Goal: Information Seeking & Learning: Learn about a topic

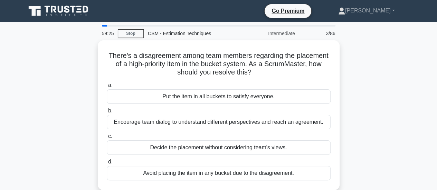
click at [28, 121] on div "There's a disagreement among team members regarding the placement of a high-pri…" at bounding box center [219, 119] width 394 height 158
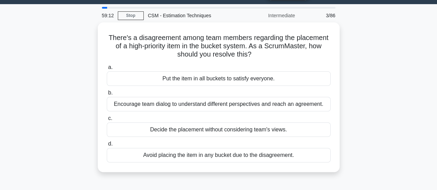
scroll to position [19, 0]
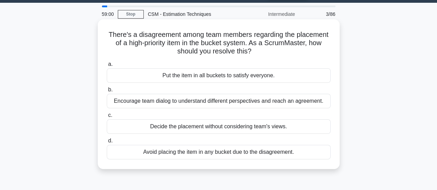
click at [221, 100] on div "Encourage team dialog to understand different perspectives and reach an agreeme…" at bounding box center [219, 101] width 224 height 15
click at [107, 92] on input "b. Encourage team dialog to understand different perspectives and reach an agre…" at bounding box center [107, 90] width 0 height 4
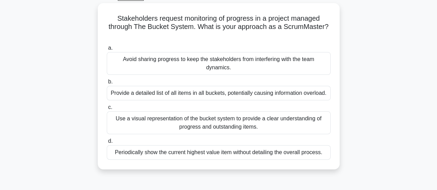
scroll to position [40, 0]
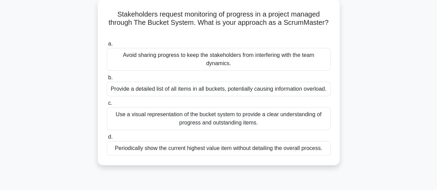
click at [230, 119] on div "Use a visual representation of the bucket system to provide a clear understandi…" at bounding box center [219, 118] width 224 height 23
click at [107, 106] on input "c. Use a visual representation of the bucket system to provide a clear understa…" at bounding box center [107, 103] width 0 height 4
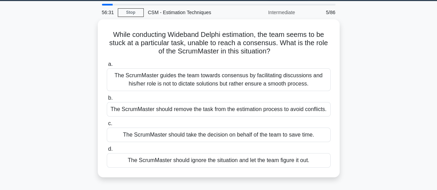
scroll to position [21, 0]
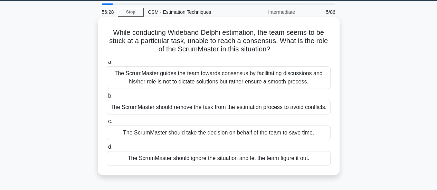
click at [216, 73] on div "The ScrumMaster guides the team towards consensus by facilitating discussions a…" at bounding box center [219, 77] width 224 height 23
click at [107, 65] on input "a. The ScrumMaster guides the team towards consensus by facilitating discussion…" at bounding box center [107, 62] width 0 height 4
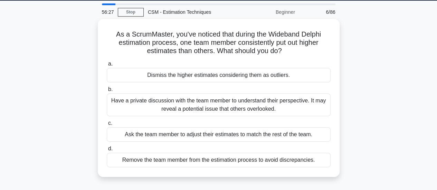
scroll to position [0, 0]
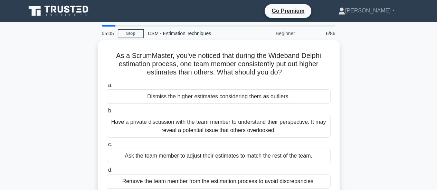
click at [72, 101] on div "As a ScrumMaster, you've noticed that during the Wideband Delphi estimation pro…" at bounding box center [219, 123] width 394 height 167
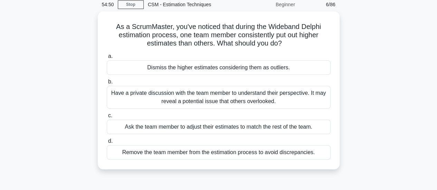
scroll to position [35, 0]
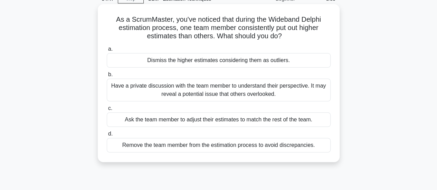
click at [251, 90] on div "Have a private discussion with the team member to understand their perspective.…" at bounding box center [219, 90] width 224 height 23
click at [107, 77] on input "b. Have a private discussion with the team member to understand their perspecti…" at bounding box center [107, 75] width 0 height 4
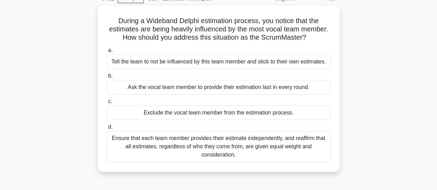
scroll to position [35, 0]
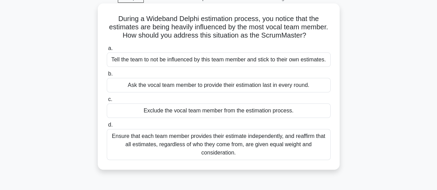
click at [309, 145] on div "Ensure that each team member provides their estimate independently, and reaffir…" at bounding box center [219, 144] width 224 height 31
click at [107, 128] on input "d. Ensure that each team member provides their estimate independently, and reaf…" at bounding box center [107, 125] width 0 height 4
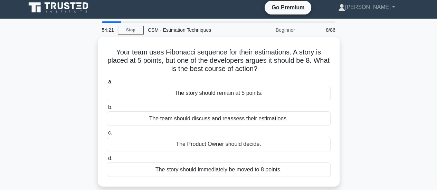
scroll to position [0, 0]
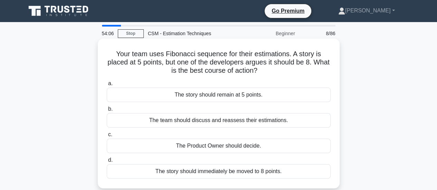
click at [243, 119] on div "The team should discuss and reassess their estimations." at bounding box center [219, 120] width 224 height 15
click at [107, 112] on input "b. The team should discuss and reassess their estimations." at bounding box center [107, 109] width 0 height 4
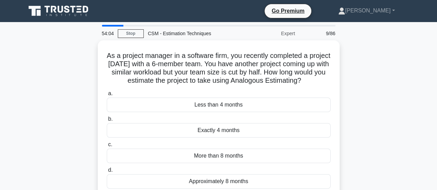
scroll to position [23, 0]
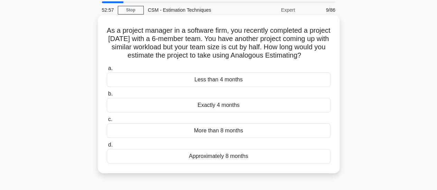
click at [267, 164] on div "Approximately 8 months" at bounding box center [219, 156] width 224 height 15
click at [107, 148] on input "d. Approximately 8 months" at bounding box center [107, 145] width 0 height 4
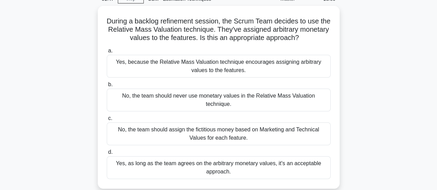
scroll to position [34, 0]
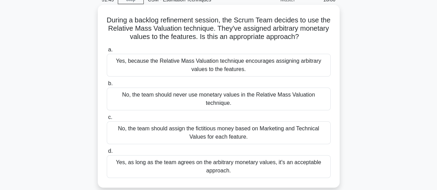
click at [229, 126] on div "No, the team should assign the fictitious money based on Marketing and Technica…" at bounding box center [219, 133] width 224 height 23
click at [107, 120] on input "c. No, the team should assign the fictitious money based on Marketing and Techn…" at bounding box center [107, 117] width 0 height 4
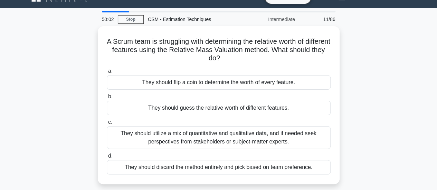
scroll to position [15, 0]
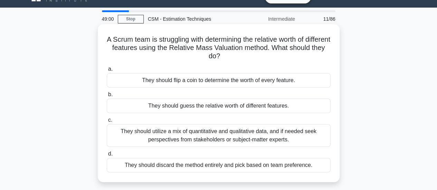
click at [266, 139] on div "They should utilize a mix of quantitative and qualitative data, and if needed s…" at bounding box center [219, 135] width 224 height 23
click at [107, 123] on input "c. They should utilize a mix of quantitative and qualitative data, and if neede…" at bounding box center [107, 120] width 0 height 4
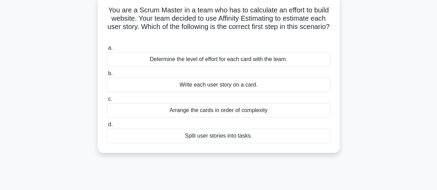
scroll to position [46, 0]
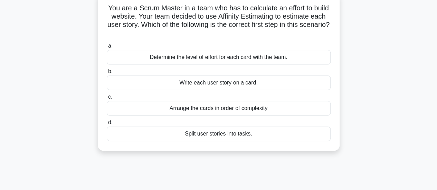
click at [254, 85] on div "Write each user story on a card." at bounding box center [219, 83] width 224 height 15
click at [107, 74] on input "b. Write each user story on a card." at bounding box center [107, 71] width 0 height 4
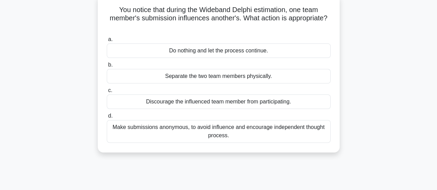
scroll to position [0, 0]
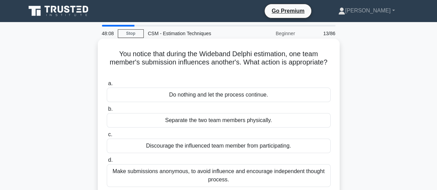
click at [280, 177] on div "Make submissions anonymous, to avoid influence and encourage independent though…" at bounding box center [219, 175] width 224 height 23
click at [107, 163] on input "d. Make submissions anonymous, to avoid influence and encourage independent tho…" at bounding box center [107, 160] width 0 height 4
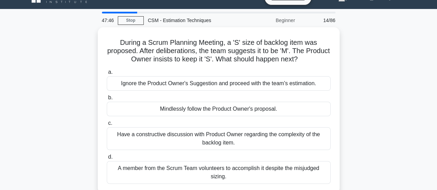
scroll to position [14, 0]
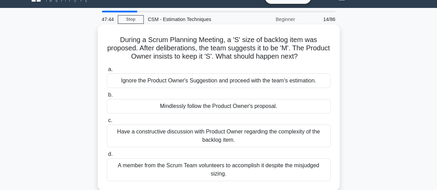
click at [216, 135] on div "Have a constructive discussion with Product Owner regarding the complexity of t…" at bounding box center [219, 136] width 224 height 23
click at [107, 123] on input "c. Have a constructive discussion with Product Owner regarding the complexity o…" at bounding box center [107, 121] width 0 height 4
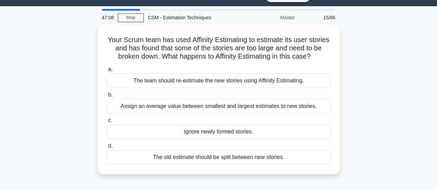
scroll to position [17, 0]
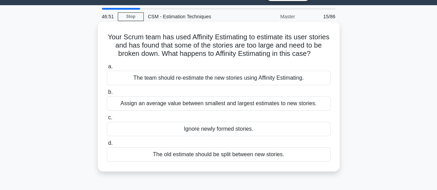
click at [275, 80] on div "The team should re-estimate the new stories using Affinity Estimating." at bounding box center [219, 78] width 224 height 15
click at [107, 69] on input "a. The team should re-estimate the new stories using Affinity Estimating." at bounding box center [107, 67] width 0 height 4
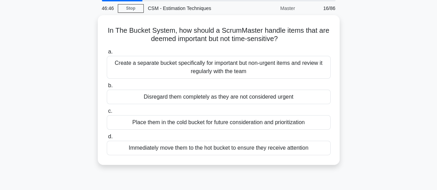
scroll to position [24, 0]
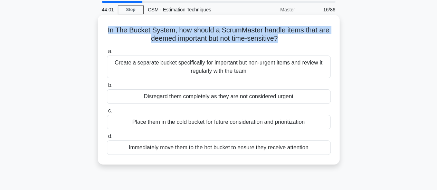
drag, startPoint x: 281, startPoint y: 36, endPoint x: 104, endPoint y: 32, distance: 176.3
click at [104, 32] on div "In The Bucket System, how should a ScrumMaster handle items that are deemed imp…" at bounding box center [219, 90] width 236 height 144
copy h5 "In The Bucket System, how should a ScrumMaster handle items that are deemed imp…"
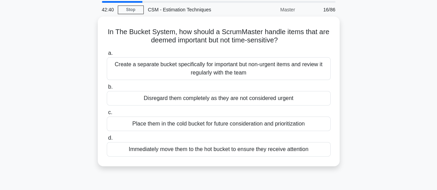
click at [76, 69] on div "In The Bucket System, how should a ScrumMaster handle items that are deemed imp…" at bounding box center [219, 96] width 394 height 158
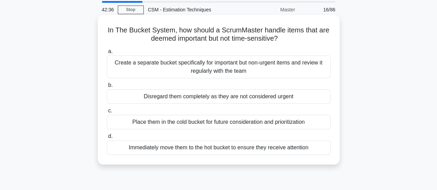
drag, startPoint x: 107, startPoint y: 51, endPoint x: 312, endPoint y: 147, distance: 226.5
click at [312, 147] on div "a. Create a separate bucket specifically for important but non-urgent items and…" at bounding box center [219, 101] width 232 height 111
copy div "a. Create a separate bucket specifically for important but non-urgent items and…"
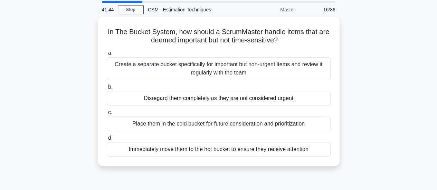
click at [56, 131] on div "In The Bucket System, how should a ScrumMaster handle items that are deemed imp…" at bounding box center [219, 96] width 394 height 158
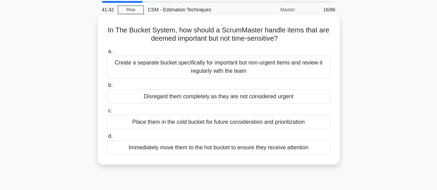
click at [185, 124] on div "Place them in the cold bucket for future consideration and prioritization" at bounding box center [219, 122] width 224 height 15
click at [107, 113] on input "c. Place them in the cold bucket for future consideration and prioritization" at bounding box center [107, 111] width 0 height 4
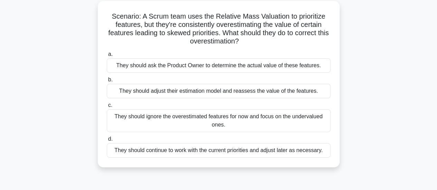
scroll to position [41, 0]
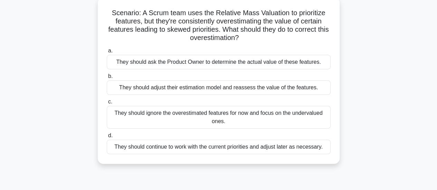
click at [191, 88] on div "They should adjust their estimation model and reassess the value of the feature…" at bounding box center [219, 88] width 224 height 15
click at [107, 79] on input "b. They should adjust their estimation model and reassess the value of the feat…" at bounding box center [107, 76] width 0 height 4
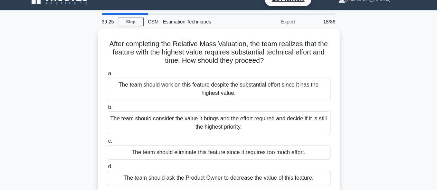
scroll to position [11, 0]
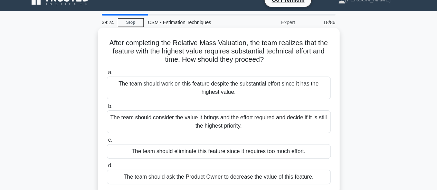
click at [227, 119] on div "The team should consider the value it brings and the effort required and decide…" at bounding box center [219, 122] width 224 height 23
click at [107, 109] on input "b. The team should consider the value it brings and the effort required and dec…" at bounding box center [107, 106] width 0 height 4
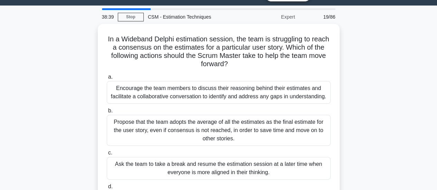
scroll to position [17, 0]
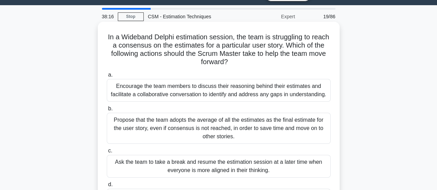
click at [255, 95] on div "Encourage the team members to discuss their reasoning behind their estimates an…" at bounding box center [219, 90] width 224 height 23
click at [107, 77] on input "a. Encourage the team members to discuss their reasoning behind their estimates…" at bounding box center [107, 75] width 0 height 4
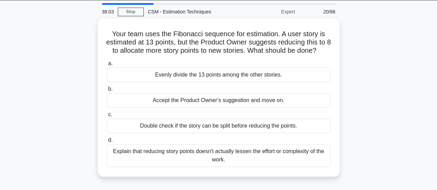
scroll to position [23, 0]
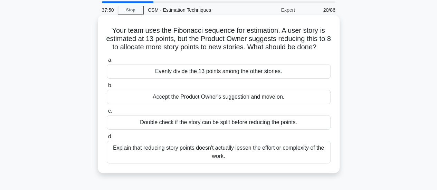
click at [270, 164] on div "Explain that reducing story points doesn't actually lessen the effort or comple…" at bounding box center [219, 152] width 224 height 23
click at [107, 139] on input "d. Explain that reducing story points doesn't actually lessen the effort or com…" at bounding box center [107, 137] width 0 height 4
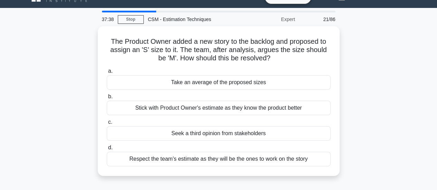
scroll to position [17, 0]
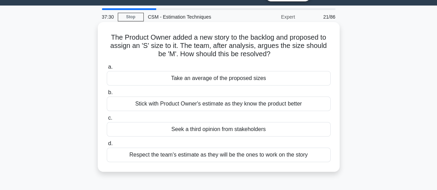
click at [257, 130] on div "Seek a third opinion from stakeholders" at bounding box center [219, 129] width 224 height 15
click at [107, 121] on input "c. Seek a third opinion from stakeholders" at bounding box center [107, 118] width 0 height 4
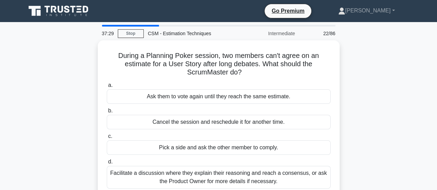
scroll to position [0, 0]
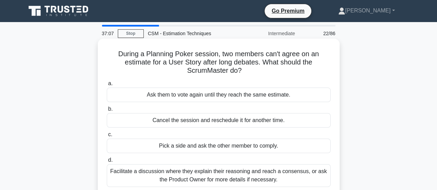
click at [272, 176] on div "Facilitate a discussion where they explain their reasoning and reach a consensu…" at bounding box center [219, 175] width 224 height 23
click at [107, 163] on input "d. Facilitate a discussion where they explain their reasoning and reach a conse…" at bounding box center [107, 160] width 0 height 4
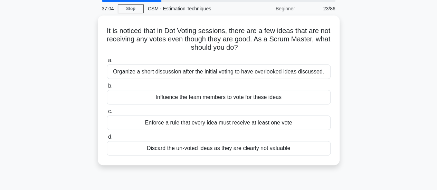
scroll to position [26, 0]
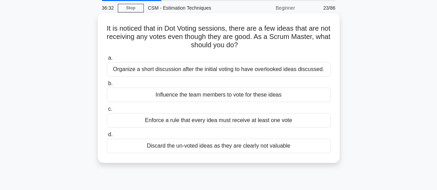
click at [258, 72] on div "Organize a short discussion after the initial voting to have overlooked ideas d…" at bounding box center [219, 69] width 224 height 15
click at [107, 60] on input "a. Organize a short discussion after the initial voting to have overlooked idea…" at bounding box center [107, 58] width 0 height 4
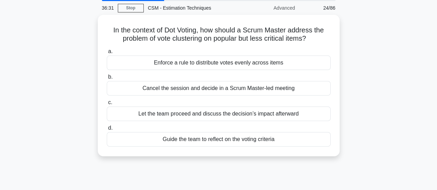
scroll to position [0, 0]
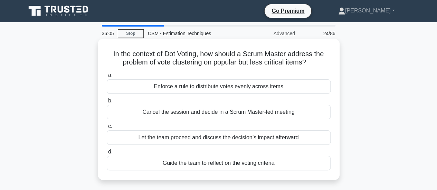
click at [234, 164] on div "Guide the team to reflect on the voting criteria" at bounding box center [219, 163] width 224 height 15
click at [107, 154] on input "d. Guide the team to reflect on the voting criteria" at bounding box center [107, 152] width 0 height 4
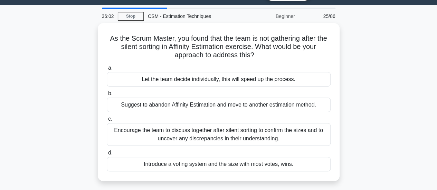
scroll to position [18, 0]
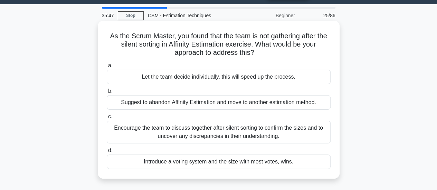
click at [290, 129] on div "Encourage the team to discuss together after silent sorting to confirm the size…" at bounding box center [219, 132] width 224 height 23
click at [107, 119] on input "c. Encourage the team to discuss together after silent sorting to confirm the s…" at bounding box center [107, 117] width 0 height 4
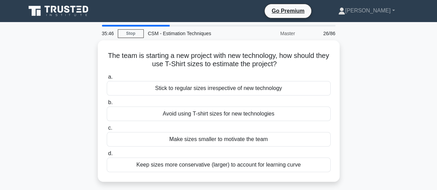
scroll to position [0, 0]
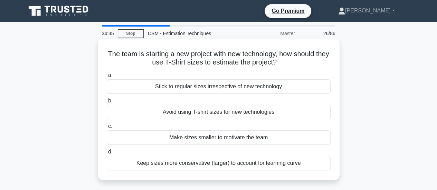
click at [187, 160] on div "Keep sizes more conservative (larger) to account for learning curve" at bounding box center [219, 163] width 224 height 15
click at [107, 154] on input "d. Keep sizes more conservative (larger) to account for learning curve" at bounding box center [107, 152] width 0 height 4
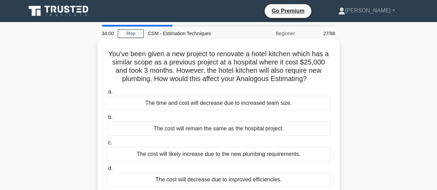
click at [280, 153] on div "The cost will likely increase due to the new plumbing requirements." at bounding box center [219, 154] width 224 height 15
click at [107, 145] on input "c. The cost will likely increase due to the new plumbing requirements." at bounding box center [107, 143] width 0 height 4
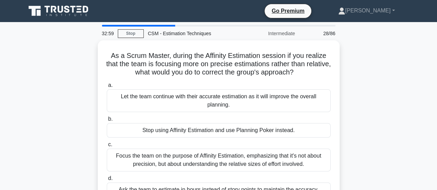
drag, startPoint x: 436, startPoint y: 66, endPoint x: 435, endPoint y: 76, distance: 9.7
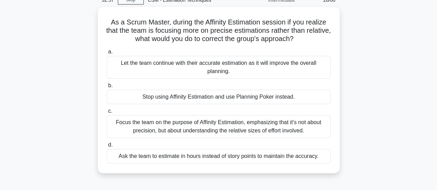
scroll to position [32, 0]
click at [269, 127] on div "Focus the team on the purpose of Affinity Estimation, emphasizing that it's not…" at bounding box center [219, 126] width 224 height 23
click at [107, 114] on input "c. Focus the team on the purpose of Affinity Estimation, emphasizing that it's …" at bounding box center [107, 111] width 0 height 4
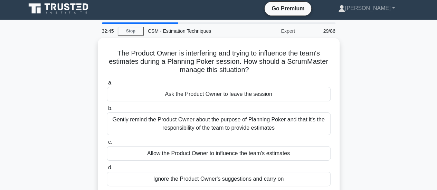
scroll to position [0, 0]
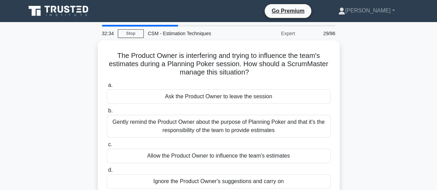
click at [269, 127] on div "Gently remind the Product Owner about the purpose of Planning Poker and that it…" at bounding box center [219, 126] width 224 height 23
click at [107, 113] on input "b. Gently remind the Product Owner about the purpose of Planning Poker and that…" at bounding box center [107, 111] width 0 height 4
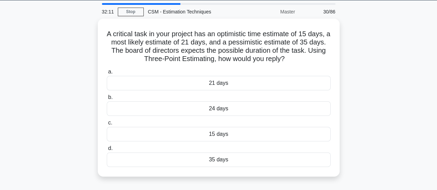
scroll to position [20, 0]
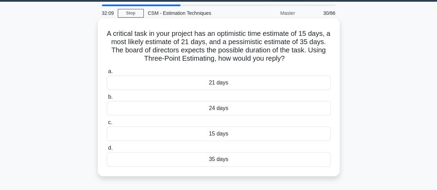
click at [249, 110] on div "24 days" at bounding box center [219, 108] width 224 height 15
click at [107, 100] on input "b. 24 days" at bounding box center [107, 97] width 0 height 4
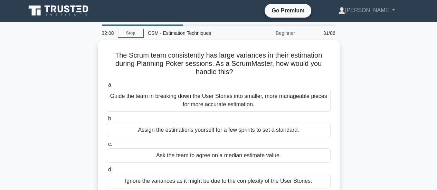
scroll to position [0, 0]
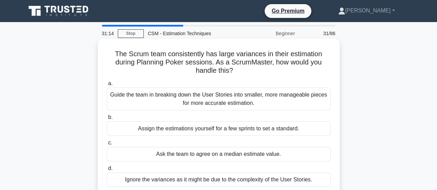
click at [219, 97] on div "Guide the team in breaking down the User Stories into smaller, more manageable …" at bounding box center [219, 99] width 224 height 23
click at [107, 86] on input "a. Guide the team in breaking down the User Stories into smaller, more manageab…" at bounding box center [107, 84] width 0 height 4
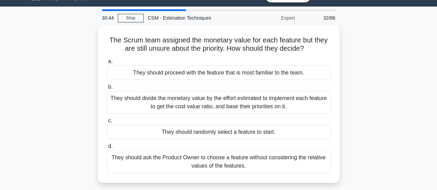
scroll to position [19, 0]
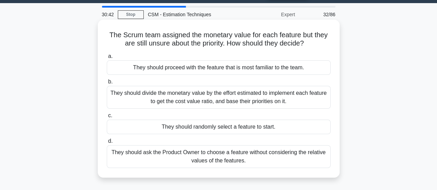
click at [227, 92] on div "They should divide the monetary value by the effort estimated to implement each…" at bounding box center [219, 97] width 224 height 23
click at [107, 84] on input "b. They should divide the monetary value by the effort estimated to implement e…" at bounding box center [107, 82] width 0 height 4
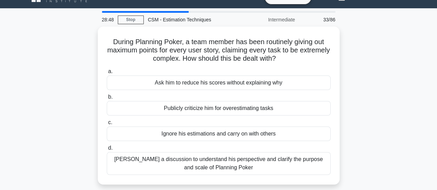
scroll to position [24, 0]
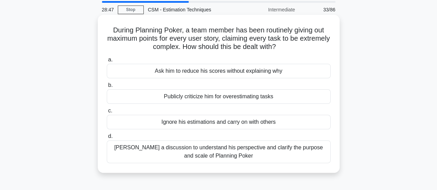
click at [230, 150] on div "[PERSON_NAME] a discussion to understand his perspective and clarify the purpos…" at bounding box center [219, 152] width 224 height 23
click at [107, 139] on input "[PERSON_NAME] a discussion to understand his perspective and clarify the purpos…" at bounding box center [107, 136] width 0 height 4
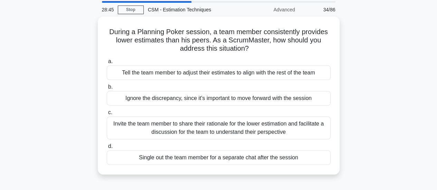
scroll to position [0, 0]
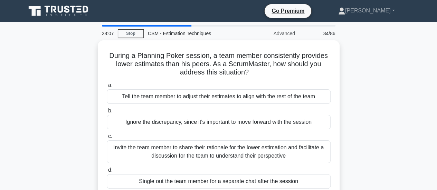
click at [230, 150] on div "Invite the team member to share their rationale for the lower estimation and fa…" at bounding box center [219, 152] width 224 height 23
click at [107, 139] on input "c. Invite the team member to share their rationale for the lower estimation and…" at bounding box center [107, 136] width 0 height 4
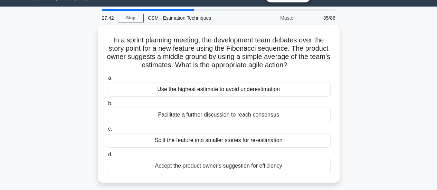
scroll to position [16, 0]
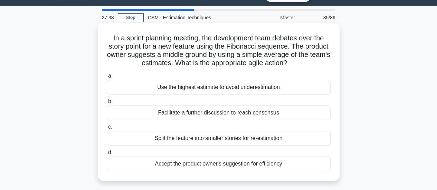
click at [248, 142] on div "Split the feature into smaller stories for re-estimation" at bounding box center [219, 138] width 224 height 15
click at [107, 130] on input "c. Split the feature into smaller stories for re-estimation" at bounding box center [107, 127] width 0 height 4
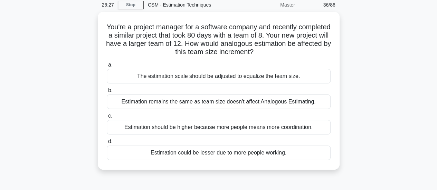
scroll to position [30, 0]
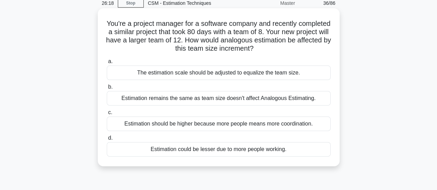
click at [249, 77] on div "The estimation scale should be adjusted to equalize the team size." at bounding box center [219, 73] width 224 height 15
click at [107, 64] on input "a. The estimation scale should be adjusted to equalize the team size." at bounding box center [107, 61] width 0 height 4
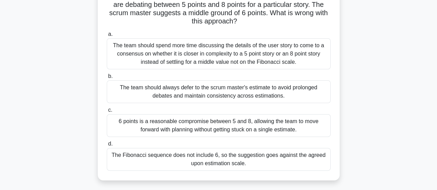
scroll to position [63, 0]
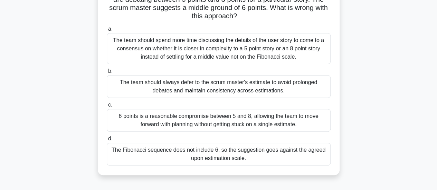
click at [274, 159] on div "The Fibonacci sequence does not include 6, so the suggestion goes against the a…" at bounding box center [219, 154] width 224 height 23
click at [107, 141] on input "d. The Fibonacci sequence does not include 6, so the suggestion goes against th…" at bounding box center [107, 139] width 0 height 4
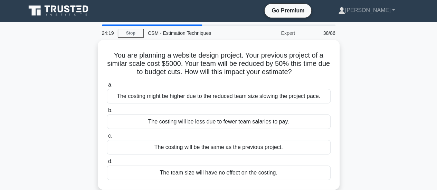
scroll to position [0, 0]
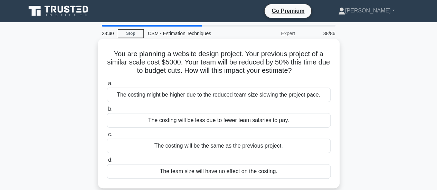
click at [243, 96] on div "The costing might be higher due to the reduced team size slowing the project pa…" at bounding box center [219, 95] width 224 height 15
click at [107, 86] on input "a. The costing might be higher due to the reduced team size slowing the project…" at bounding box center [107, 84] width 0 height 4
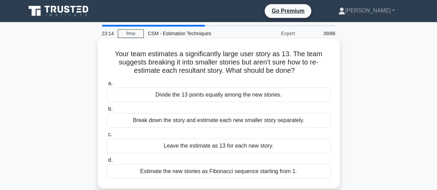
click at [227, 117] on div "Break down the story and estimate each new smaller story separately." at bounding box center [219, 120] width 224 height 15
click at [107, 112] on input "b. Break down the story and estimate each new smaller story separately." at bounding box center [107, 109] width 0 height 4
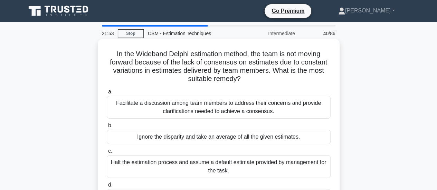
click at [174, 107] on div "Facilitate a discussion among team members to address their concerns and provid…" at bounding box center [219, 107] width 224 height 23
click at [107, 94] on input "a. Facilitate a discussion among team members to address their concerns and pro…" at bounding box center [107, 92] width 0 height 4
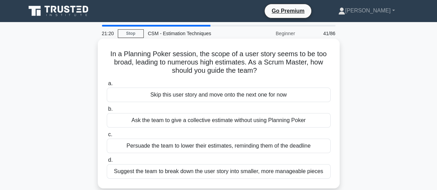
click at [268, 173] on div "Suggest the team to break down the user story into smaller, more manageable pie…" at bounding box center [219, 171] width 224 height 15
click at [107, 163] on input "d. Suggest the team to break down the user story into smaller, more manageable …" at bounding box center [107, 160] width 0 height 4
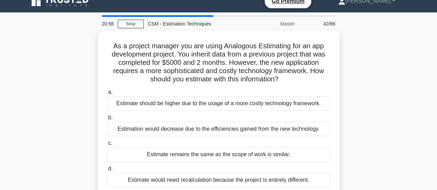
scroll to position [11, 0]
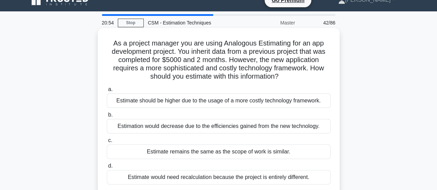
click at [269, 104] on div "Estimate should be higher due to the usage of a more costly technology framewor…" at bounding box center [219, 101] width 224 height 15
click at [107, 92] on input "a. Estimate should be higher due to the usage of a more costly technology frame…" at bounding box center [107, 89] width 0 height 4
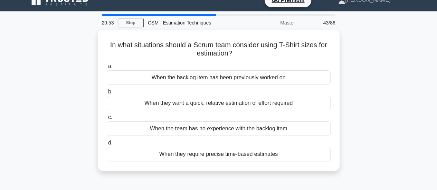
scroll to position [0, 0]
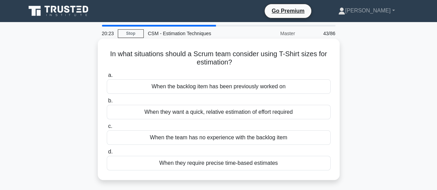
click at [253, 114] on div "When they want a quick, relative estimation of effort required" at bounding box center [219, 112] width 224 height 15
click at [107, 103] on input "b. When they want a quick, relative estimation of effort required" at bounding box center [107, 101] width 0 height 4
